Goal: Navigation & Orientation: Find specific page/section

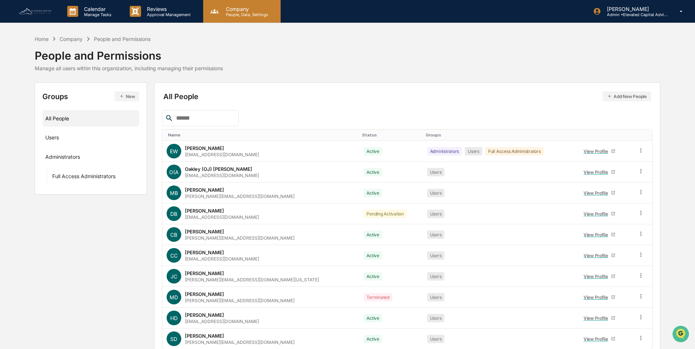
click at [240, 8] on p "Company" at bounding box center [246, 9] width 52 height 6
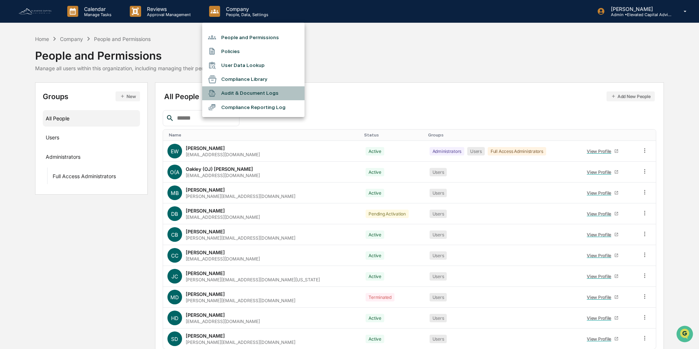
click at [248, 92] on li "Audit & Document Logs" at bounding box center [253, 93] width 102 height 14
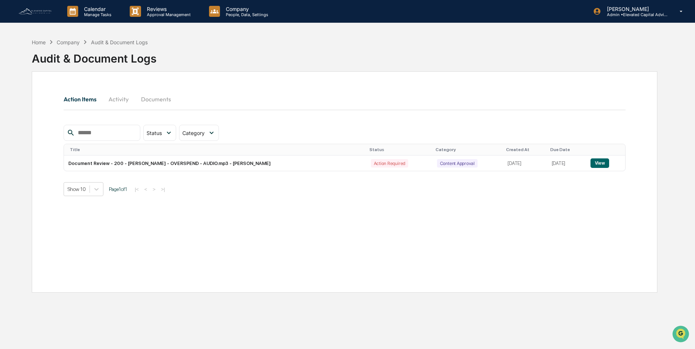
click at [117, 98] on button "Activity" at bounding box center [118, 99] width 33 height 18
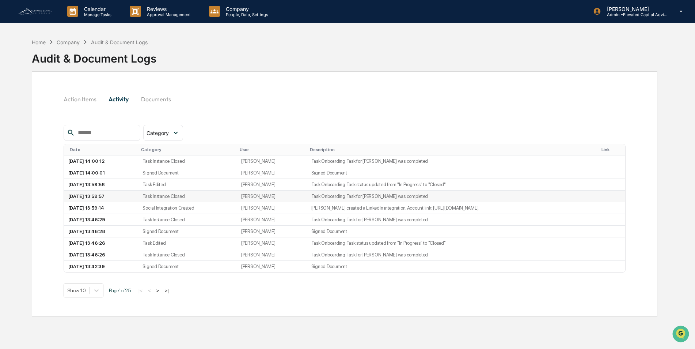
scroll to position [35, 0]
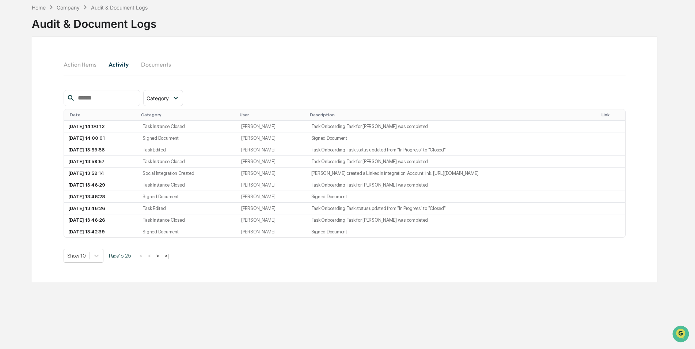
click at [161, 254] on button ">" at bounding box center [157, 255] width 7 height 6
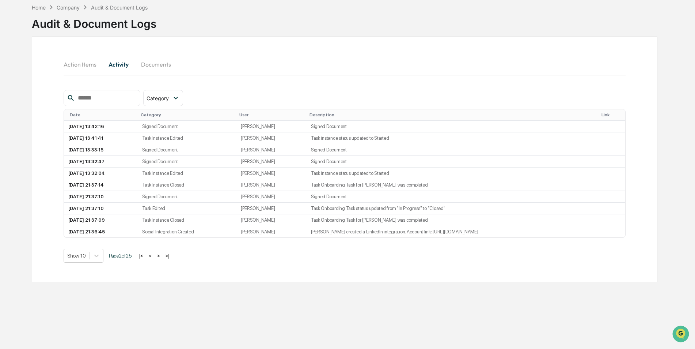
click at [162, 255] on button ">" at bounding box center [158, 255] width 7 height 6
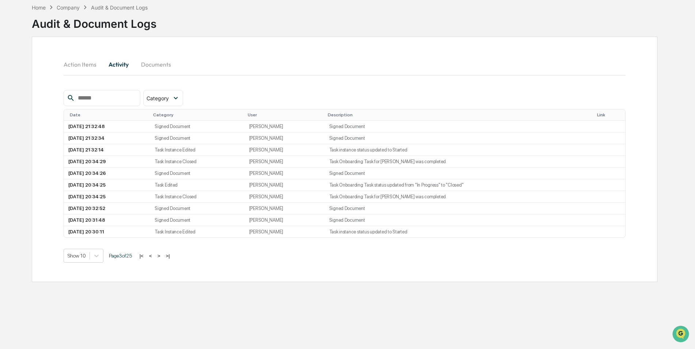
click at [162, 255] on button ">" at bounding box center [158, 255] width 7 height 6
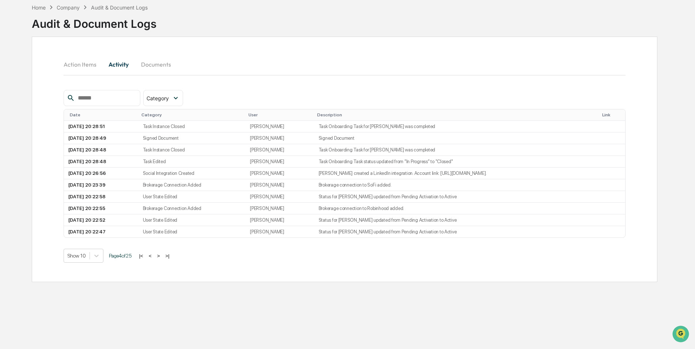
click at [162, 256] on button ">" at bounding box center [158, 255] width 7 height 6
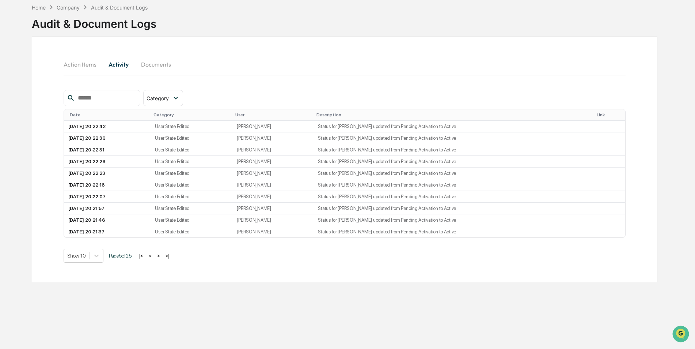
click at [161, 255] on button ">" at bounding box center [158, 255] width 7 height 6
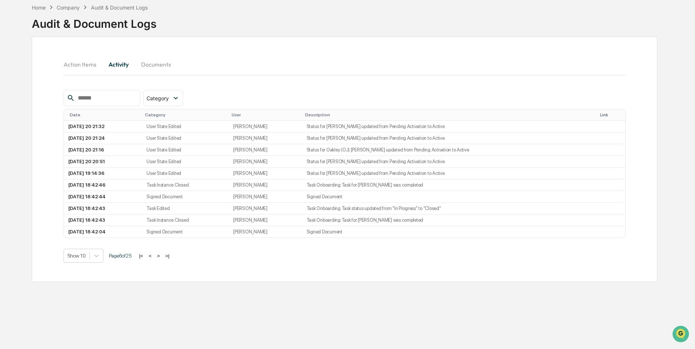
click at [160, 255] on button ">" at bounding box center [158, 255] width 7 height 6
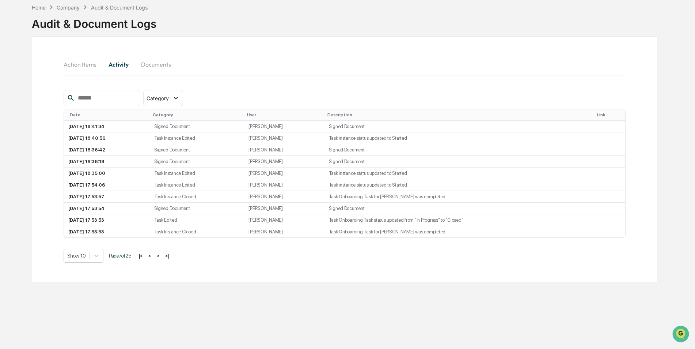
click at [41, 7] on div "Home" at bounding box center [39, 7] width 14 height 6
